Goal: Task Accomplishment & Management: Use online tool/utility

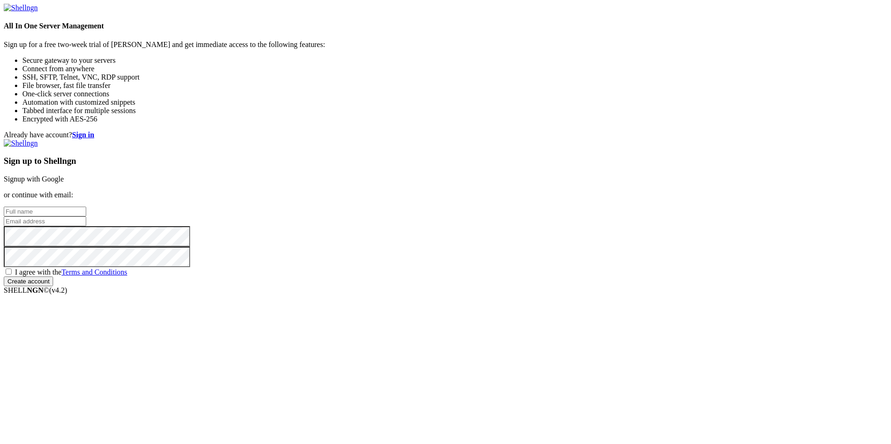
click at [64, 175] on link "Signup with Google" at bounding box center [34, 179] width 60 height 8
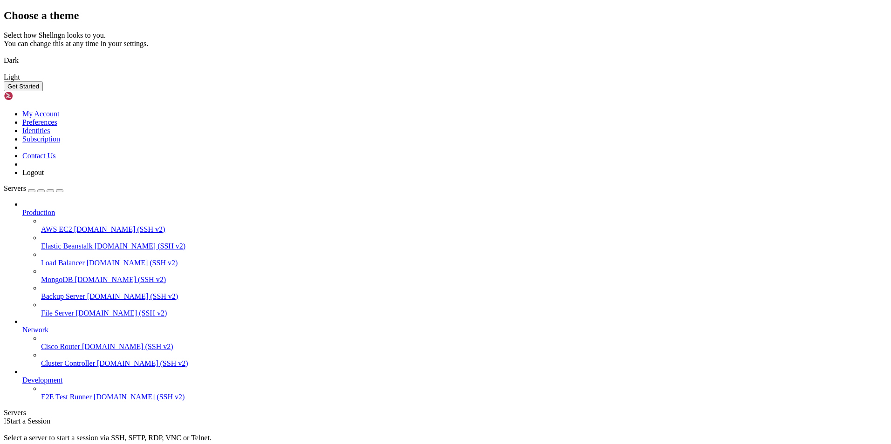
click at [4, 54] on img at bounding box center [4, 54] width 0 height 0
click at [43, 91] on button "Get Started" at bounding box center [23, 87] width 39 height 10
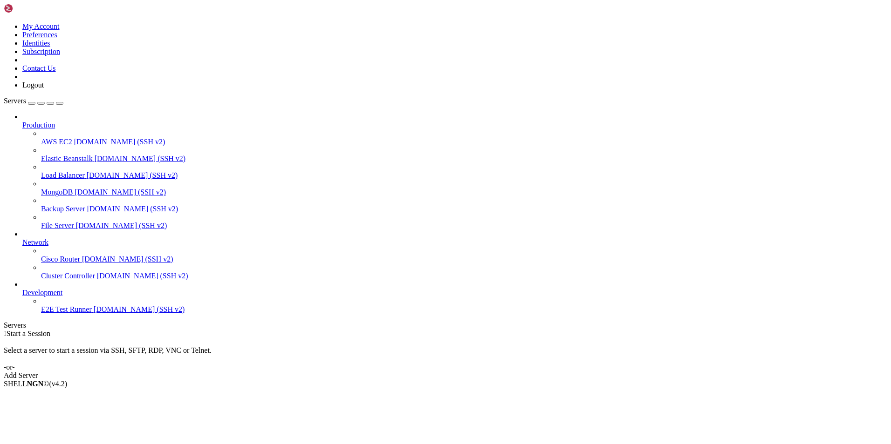
click at [503, 372] on div "Add Server" at bounding box center [445, 376] width 883 height 8
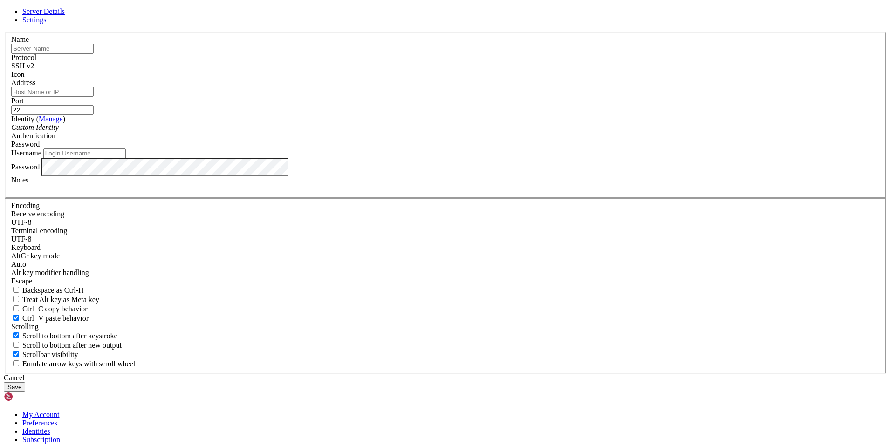
click at [94, 54] on input "text" at bounding box center [52, 49] width 82 height 10
type input "M"
click at [94, 97] on input "Address" at bounding box center [52, 92] width 82 height 10
paste input "[TECHNICAL_ID]"
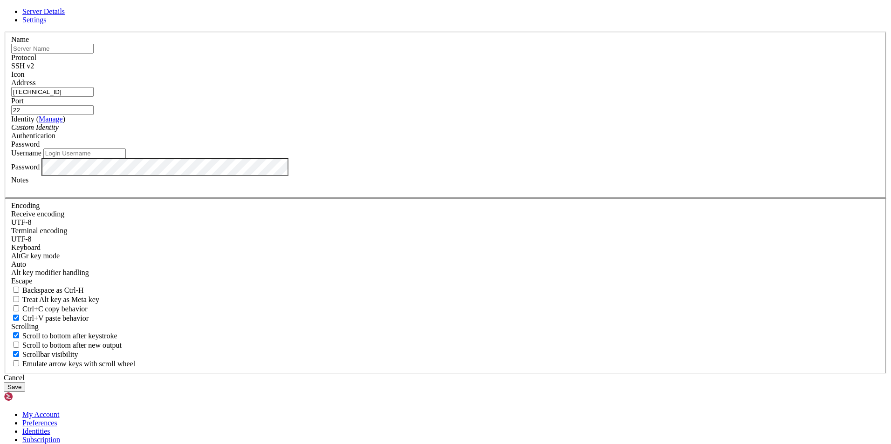
type input "[TECHNICAL_ID]"
click at [126, 158] on input "Username" at bounding box center [84, 154] width 82 height 10
type input "root"
click at [462, 24] on header "Server Details Settings" at bounding box center [445, 15] width 883 height 17
click at [25, 382] on button "Save" at bounding box center [14, 387] width 21 height 10
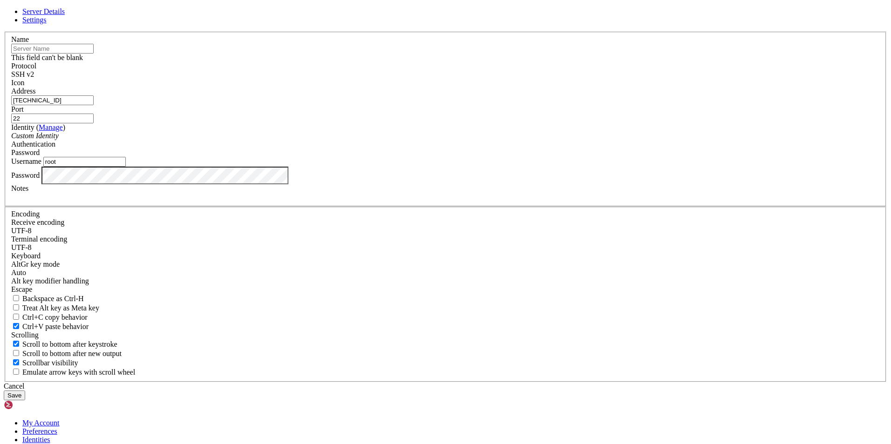
click at [25, 391] on button "Save" at bounding box center [14, 396] width 21 height 10
click at [94, 54] on input "text" at bounding box center [52, 49] width 82 height 10
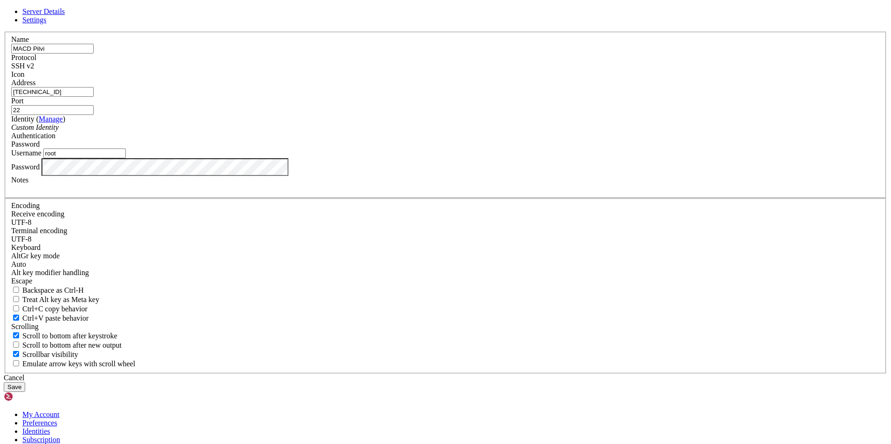
type input "MACD Pilvi"
click at [25, 382] on button "Save" at bounding box center [14, 387] width 21 height 10
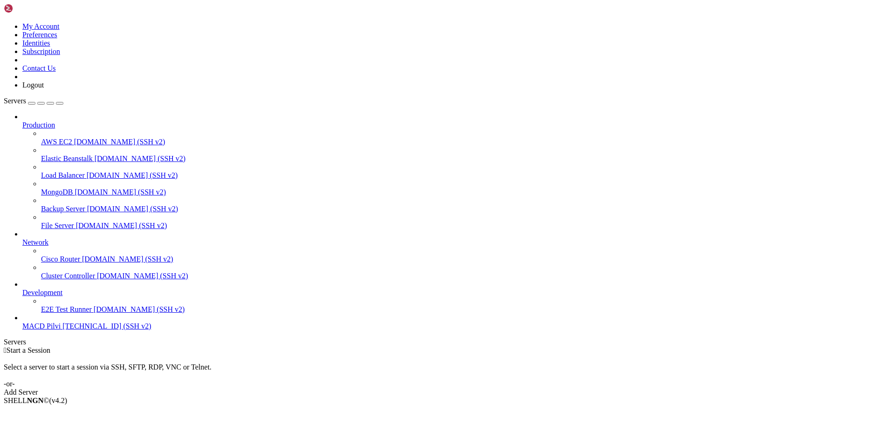
click at [36, 330] on span "MACD Pilvi" at bounding box center [41, 326] width 38 height 8
click at [47, 413] on span "Connect" at bounding box center [34, 417] width 25 height 8
drag, startPoint x: 504, startPoint y: 157, endPoint x: 388, endPoint y: 114, distance: 124.1
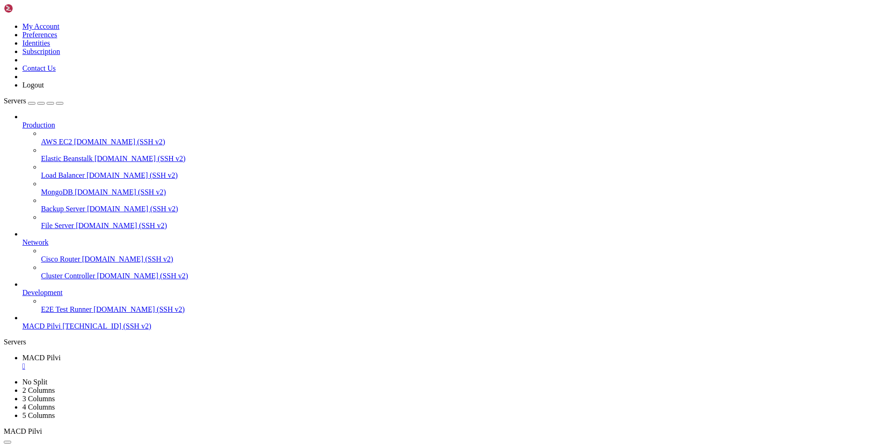
drag, startPoint x: 172, startPoint y: 900, endPoint x: 7, endPoint y: 834, distance: 177.8
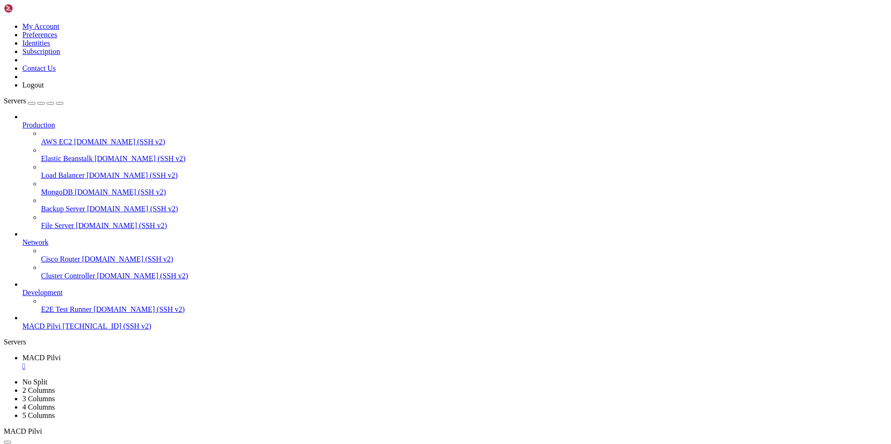
copy div "Error: Cannot find module '/root/wetty/wetty/app.js' at Function.Module._resolv…"
drag, startPoint x: 509, startPoint y: 892, endPoint x: 9, endPoint y: 851, distance: 501.0
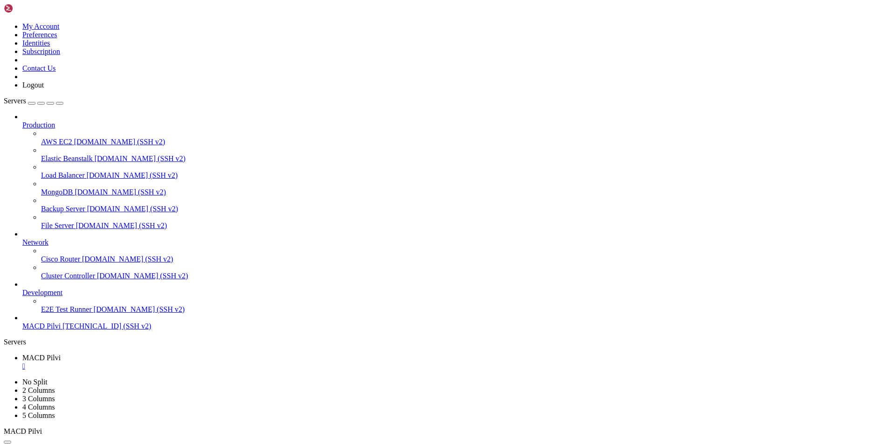
copy div "Windows NT 10.0; Win64; x64) AppleWebKit/537.36 (KHTML, like Gecko) Chrome/[URL…"
drag, startPoint x: 7, startPoint y: 733, endPoint x: 276, endPoint y: 782, distance: 272.7
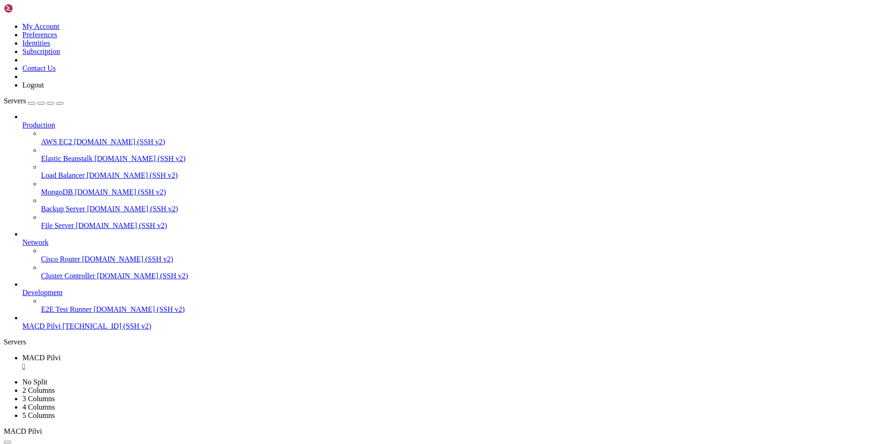
drag, startPoint x: 241, startPoint y: 778, endPoint x: 532, endPoint y: 714, distance: 298.6
drag, startPoint x: 135, startPoint y: 899, endPoint x: 8, endPoint y: 844, distance: 137.9
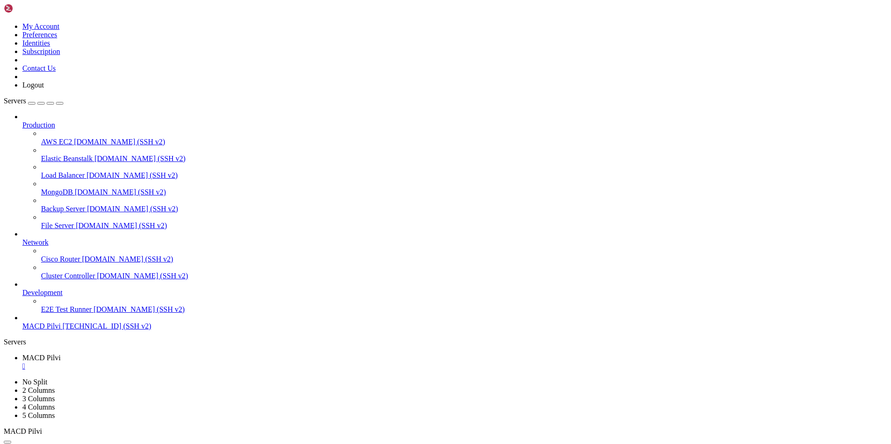
copy div "Command 'root' not found, did you mean: command '[PERSON_NAME]' from [PERSON_NA…"
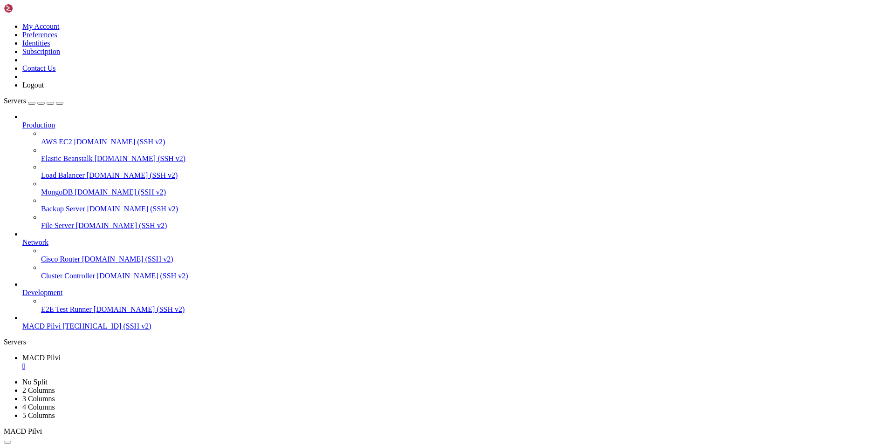
scroll to position [19676, 0]
drag, startPoint x: 163, startPoint y: 883, endPoint x: 20, endPoint y: 886, distance: 143.5
copy x-row "Running on [URL][TECHNICAL_ID]"
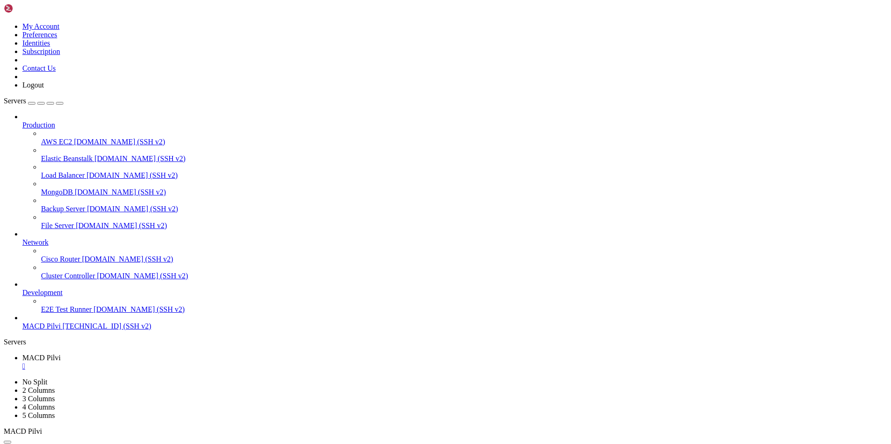
drag, startPoint x: 132, startPoint y: 874, endPoint x: -1, endPoint y: 512, distance: 385.8
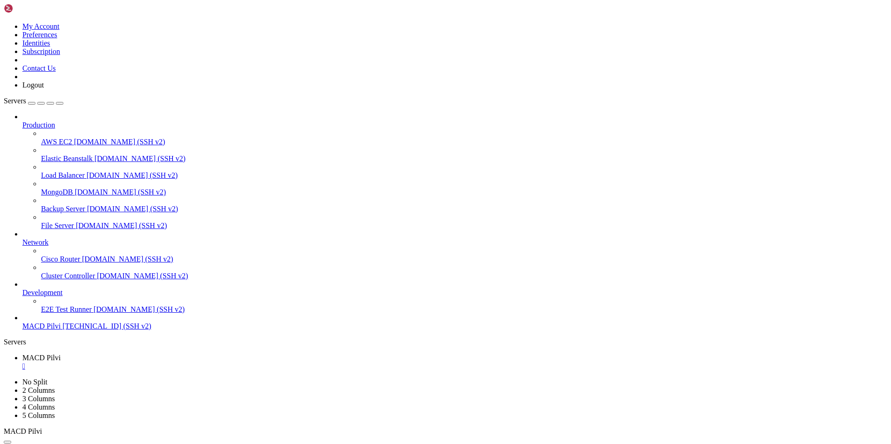
drag, startPoint x: 165, startPoint y: 866, endPoint x: 142, endPoint y: 867, distance: 22.8
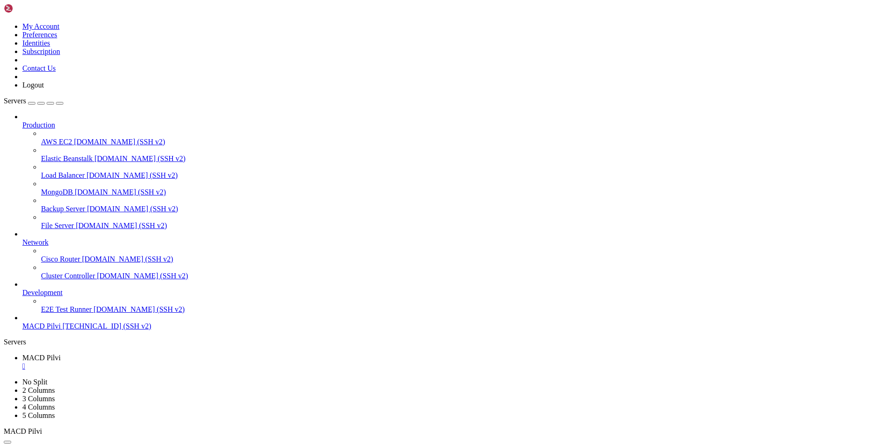
drag, startPoint x: 211, startPoint y: 899, endPoint x: 150, endPoint y: 904, distance: 61.2
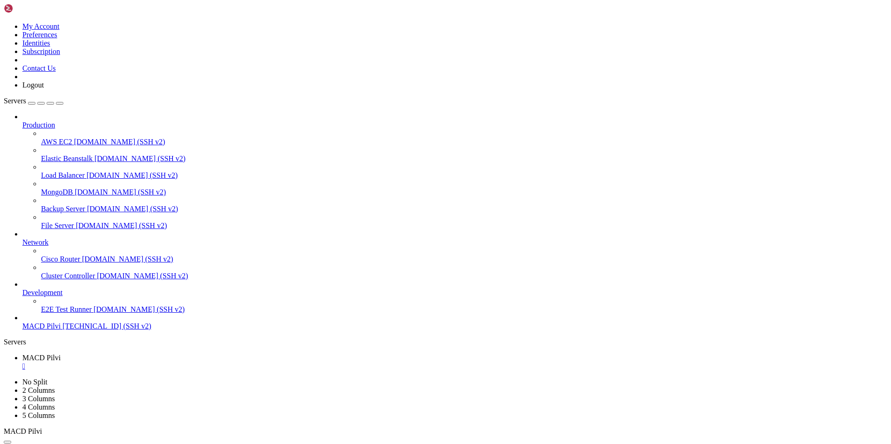
drag, startPoint x: 61, startPoint y: 882, endPoint x: 161, endPoint y: 882, distance: 99.2
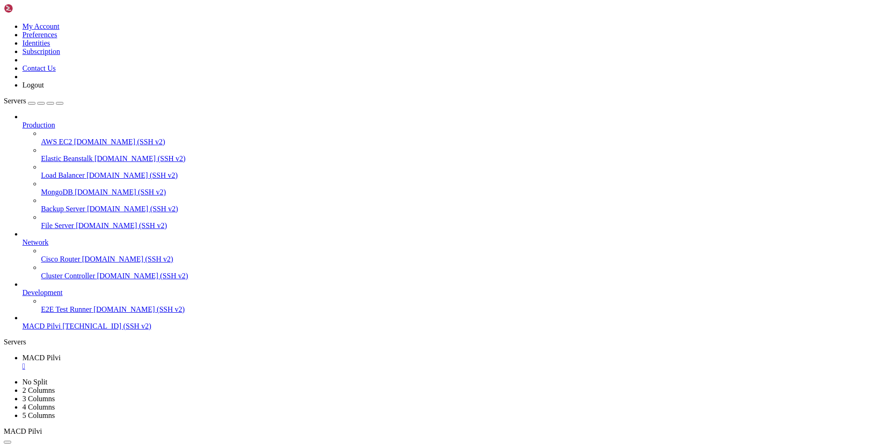
copy x-row "[URL][TECHNICAL_ID]"
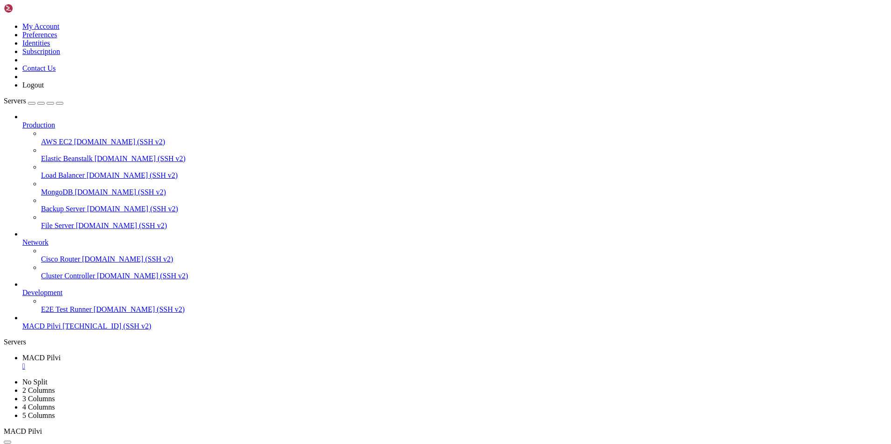
drag, startPoint x: 167, startPoint y: 778, endPoint x: 38, endPoint y: 623, distance: 201.4
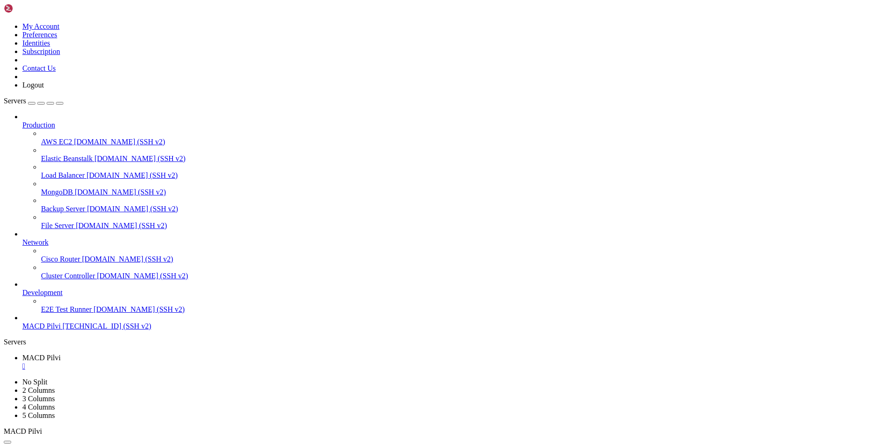
drag, startPoint x: 184, startPoint y: 794, endPoint x: 30, endPoint y: 544, distance: 292.9
drag, startPoint x: 246, startPoint y: 692, endPoint x: 18, endPoint y: 570, distance: 258.8
drag, startPoint x: 110, startPoint y: 567, endPoint x: 20, endPoint y: 519, distance: 101.5
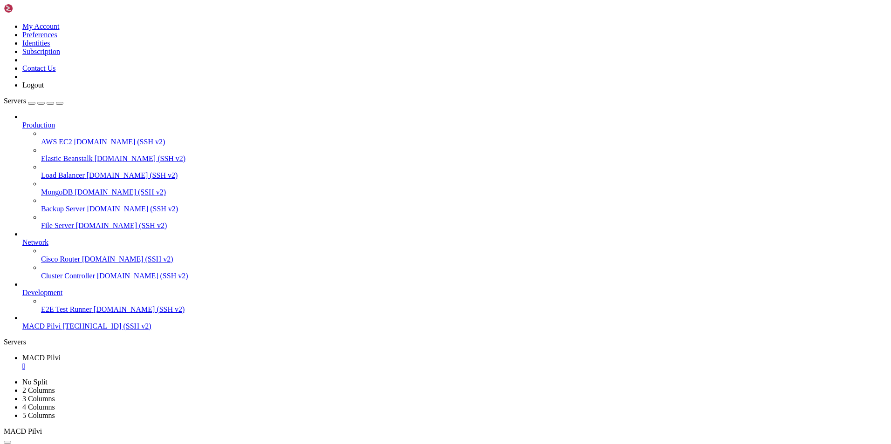
scroll to position [20903, 0]
drag, startPoint x: 35, startPoint y: 575, endPoint x: 32, endPoint y: 580, distance: 6.1
drag, startPoint x: 129, startPoint y: 828, endPoint x: 9, endPoint y: 571, distance: 283.2
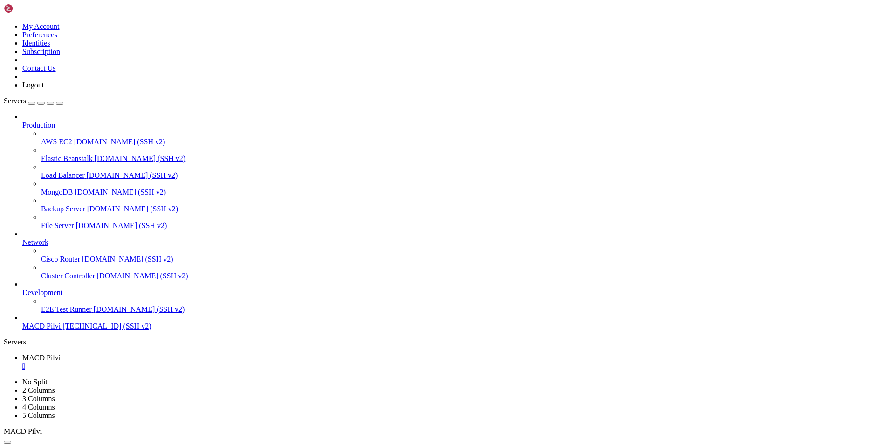
scroll to position [20903, 0]
drag, startPoint x: 21, startPoint y: 674, endPoint x: 13, endPoint y: 524, distance: 150.6
drag, startPoint x: 177, startPoint y: 762, endPoint x: 76, endPoint y: 706, distance: 116.1
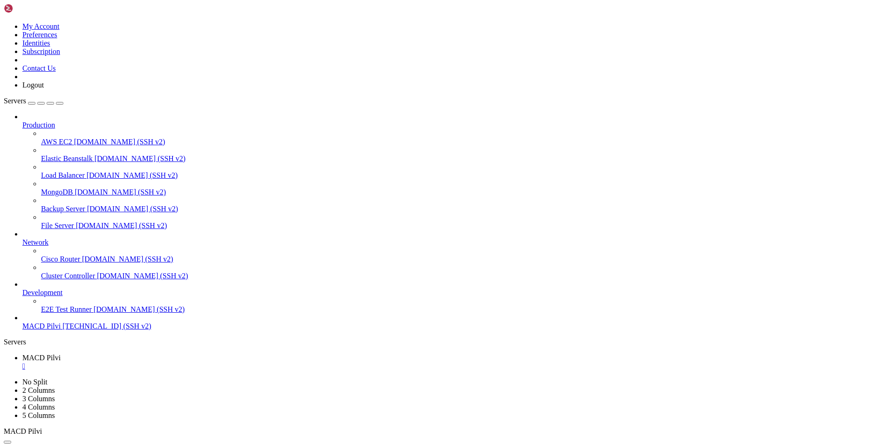
scroll to position [20911, 0]
drag, startPoint x: 178, startPoint y: 795, endPoint x: 41, endPoint y: 536, distance: 293.0
drag, startPoint x: 313, startPoint y: 654, endPoint x: 31, endPoint y: 534, distance: 306.8
drag, startPoint x: 33, startPoint y: 551, endPoint x: 31, endPoint y: 540, distance: 11.3
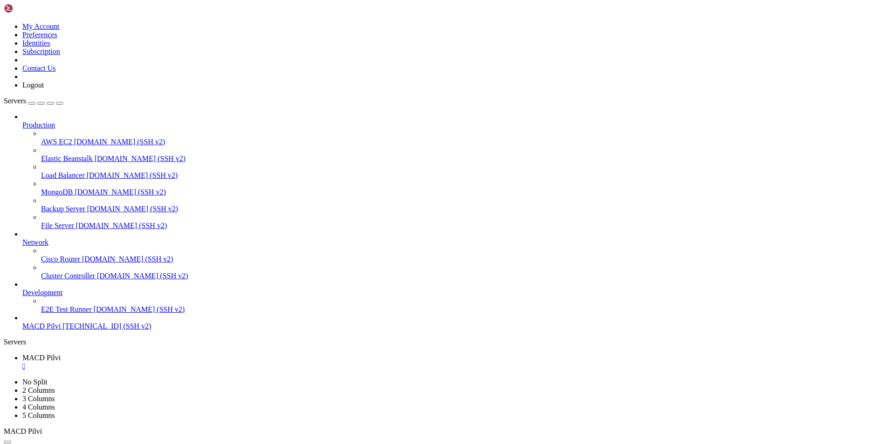
drag, startPoint x: 41, startPoint y: 807, endPoint x: 15, endPoint y: 526, distance: 282.0
drag, startPoint x: 102, startPoint y: 762, endPoint x: 125, endPoint y: 797, distance: 41.6
drag, startPoint x: 53, startPoint y: 827, endPoint x: 14, endPoint y: 541, distance: 289.1
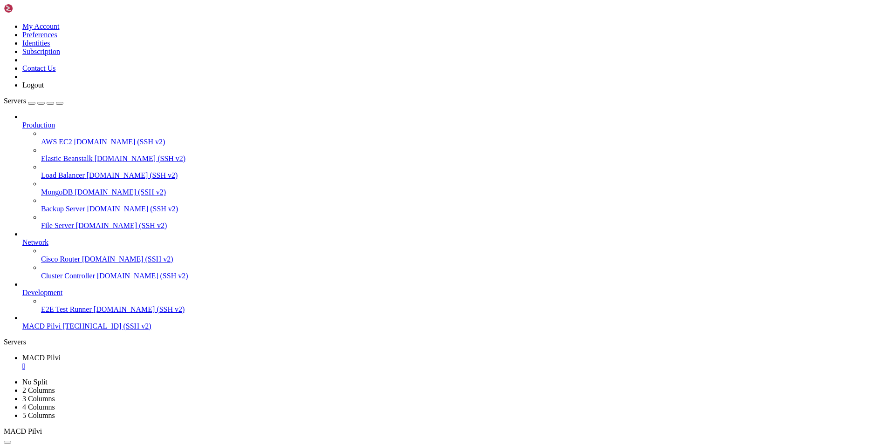
drag, startPoint x: 23, startPoint y: 544, endPoint x: 119, endPoint y: 814, distance: 286.7
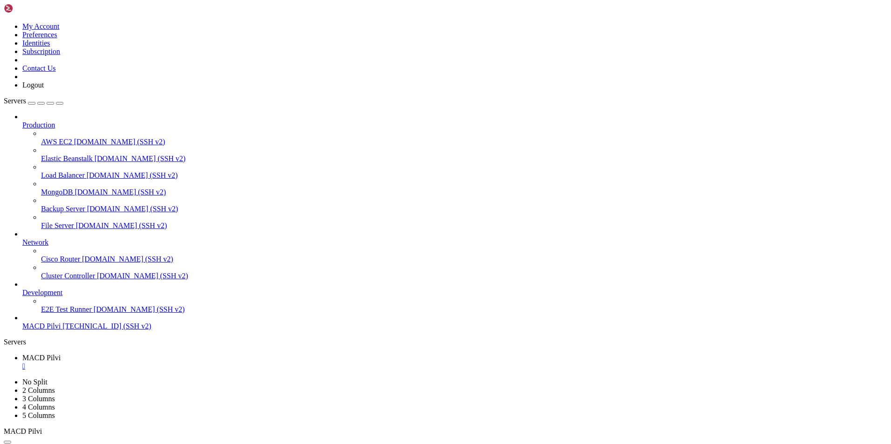
click at [65, 330] on span "[TECHNICAL_ID] (SSH v2)" at bounding box center [106, 326] width 88 height 8
click at [11, 441] on button "button" at bounding box center [7, 442] width 7 height 3
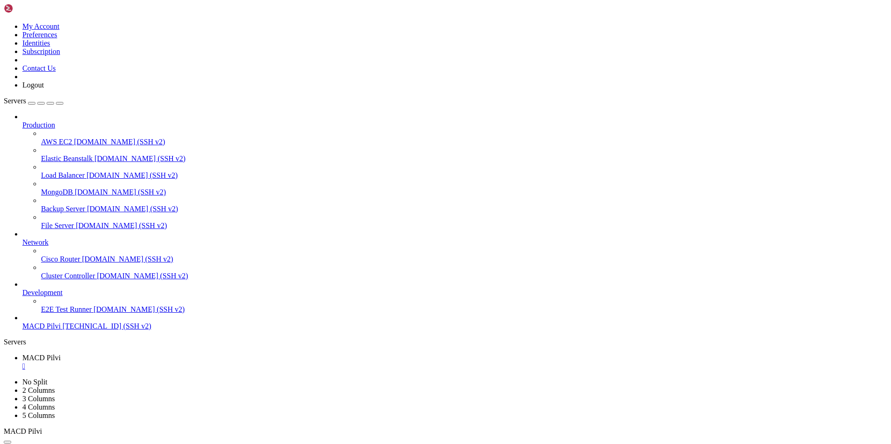
scroll to position [20998, 0]
drag, startPoint x: 86, startPoint y: 873, endPoint x: 15, endPoint y: 868, distance: 70.9
copy div "File "/root/macd_web/app.py", line 31 HTML_PAGE = """"
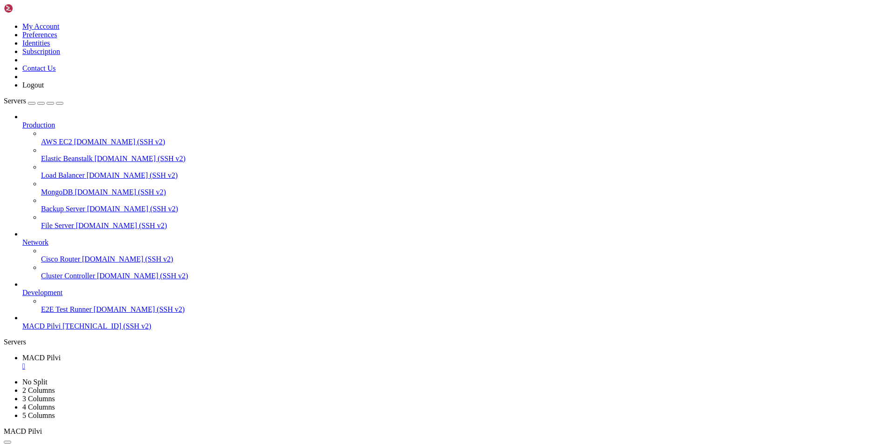
scroll to position [21727, 0]
drag, startPoint x: 9, startPoint y: 876, endPoint x: 360, endPoint y: 884, distance: 350.8
drag, startPoint x: 293, startPoint y: 880, endPoint x: 210, endPoint y: 876, distance: 83.5
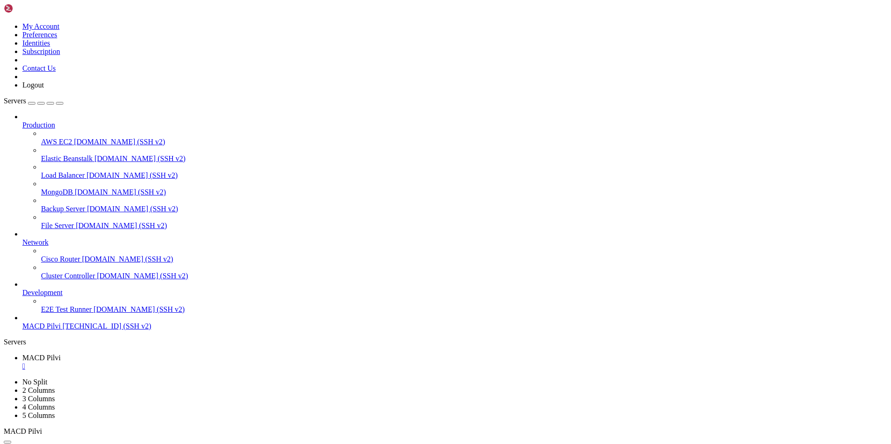
drag, startPoint x: 360, startPoint y: 899, endPoint x: 34, endPoint y: 896, distance: 327.0
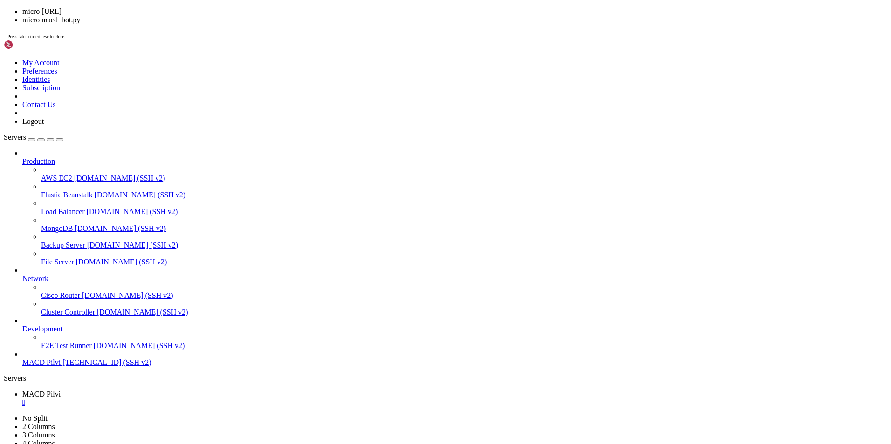
scroll to position [23769, 0]
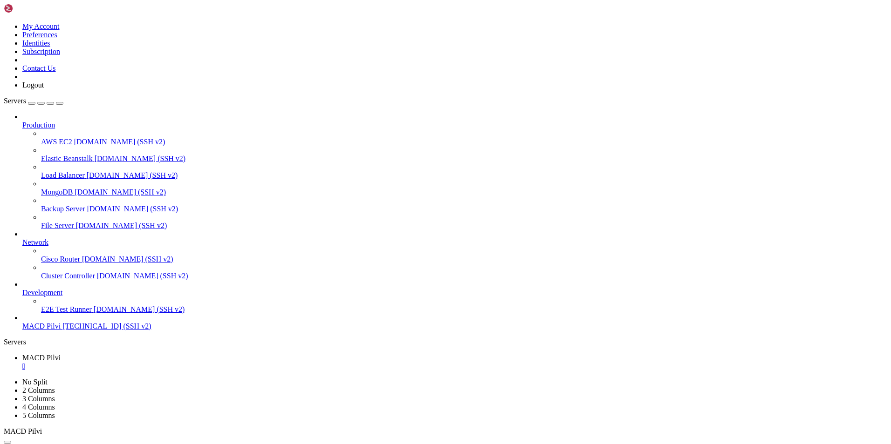
drag, startPoint x: 147, startPoint y: 654, endPoint x: 76, endPoint y: 653, distance: 70.8
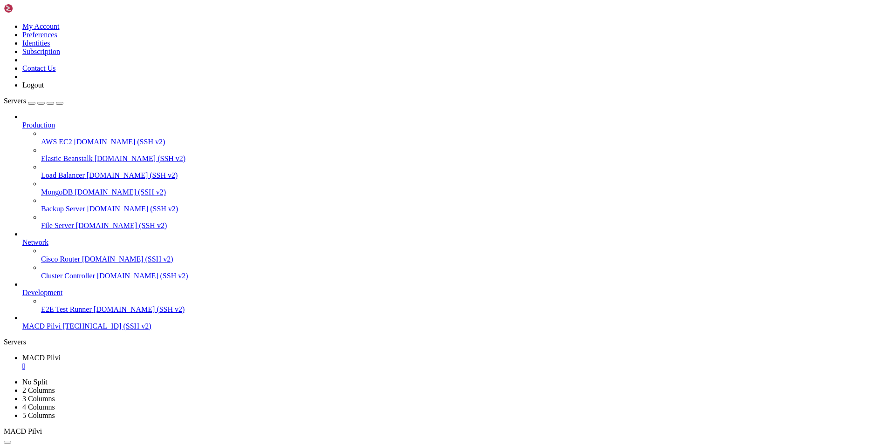
scroll to position [25005, 0]
drag, startPoint x: 112, startPoint y: 637, endPoint x: 22, endPoint y: 604, distance: 95.8
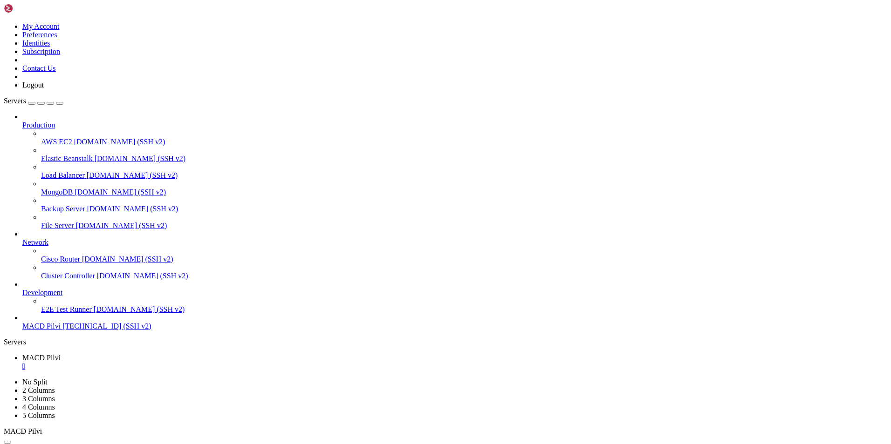
drag, startPoint x: 242, startPoint y: 888, endPoint x: 9, endPoint y: 836, distance: 238.2
copy div "yntaxError: unterminated string literal (detected at line 121) 147.161.168.105 …"
